Goal: Information Seeking & Learning: Learn about a topic

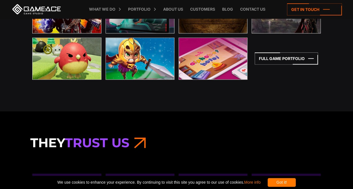
scroll to position [1303, 0]
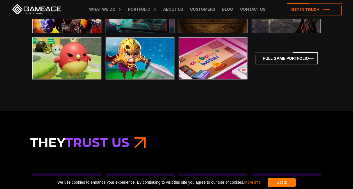
click at [273, 56] on icon at bounding box center [286, 58] width 63 height 12
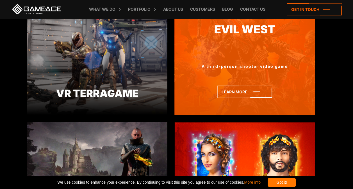
scroll to position [858, 0]
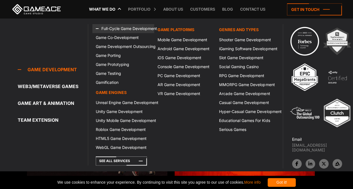
click at [115, 27] on link "Full-Cycle Game Development" at bounding box center [123, 28] width 62 height 9
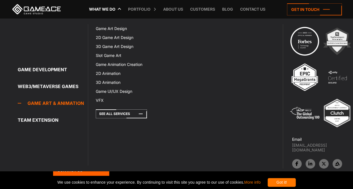
click at [36, 103] on link "Game Art & Animation" at bounding box center [53, 103] width 70 height 11
